Goal: Task Accomplishment & Management: Use online tool/utility

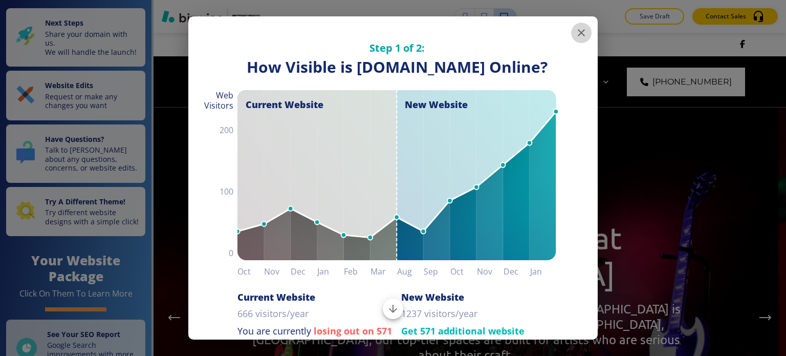
click at [578, 35] on icon "button" at bounding box center [581, 32] width 7 height 7
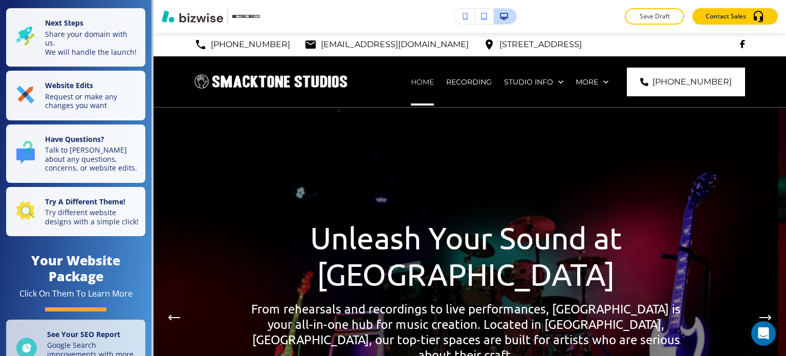
click at [434, 81] on p "HOME" at bounding box center [422, 82] width 23 height 10
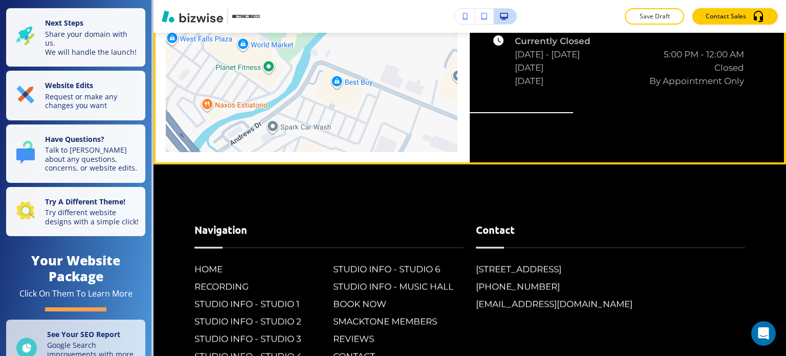
scroll to position [4158, 0]
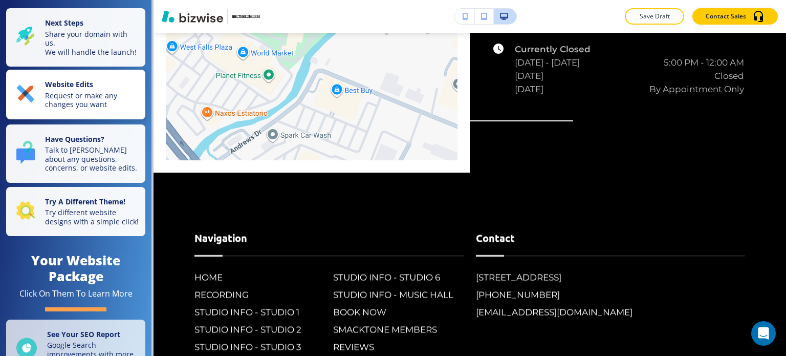
click at [100, 109] on p "Request or make any changes you want" at bounding box center [92, 100] width 94 height 18
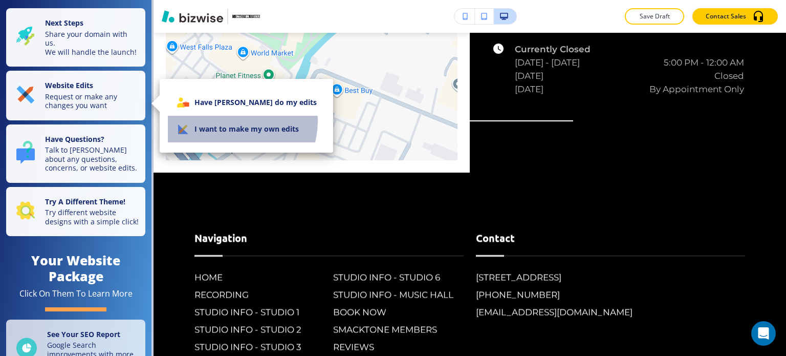
click at [235, 121] on li "I want to make my own edits" at bounding box center [246, 129] width 157 height 27
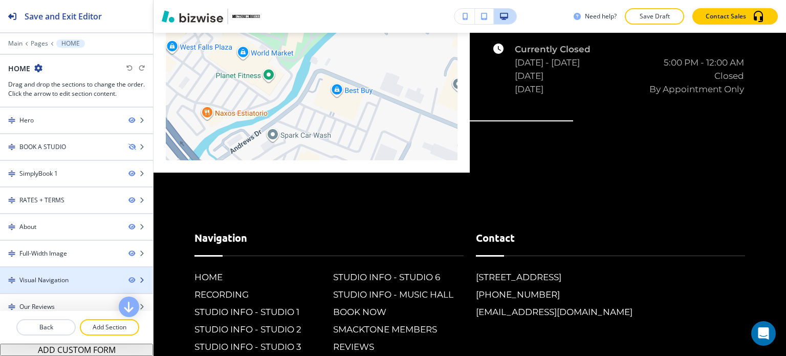
scroll to position [86, 0]
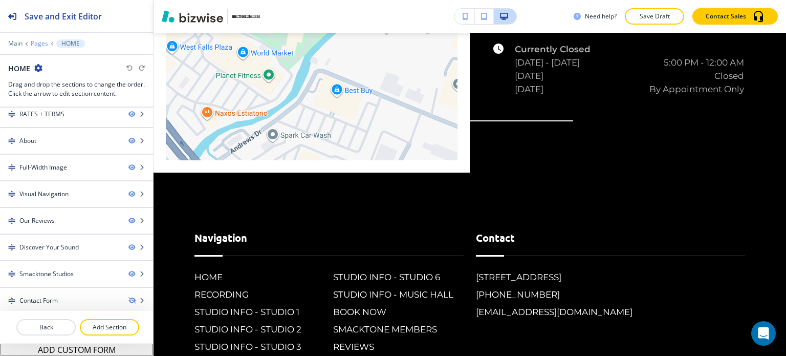
click at [40, 40] on p "Pages" at bounding box center [39, 43] width 17 height 7
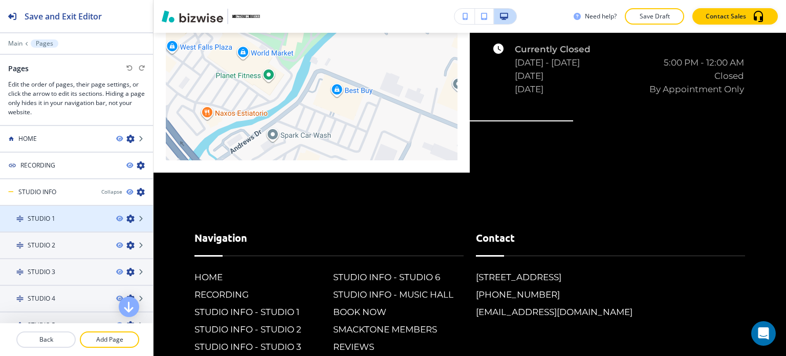
click at [45, 211] on div at bounding box center [76, 210] width 153 height 8
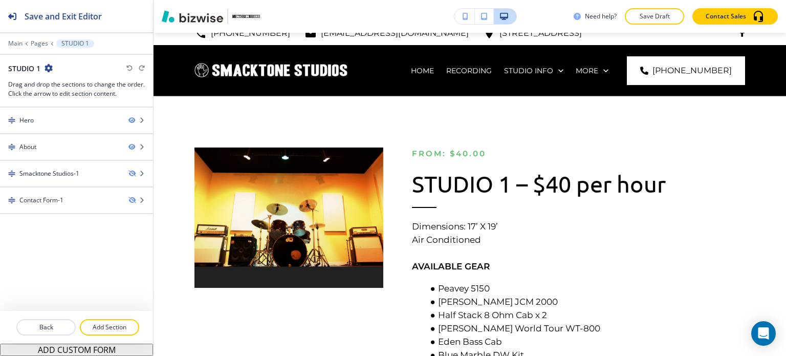
scroll to position [0, 0]
